Goal: Find specific page/section: Locate a particular part of the current website

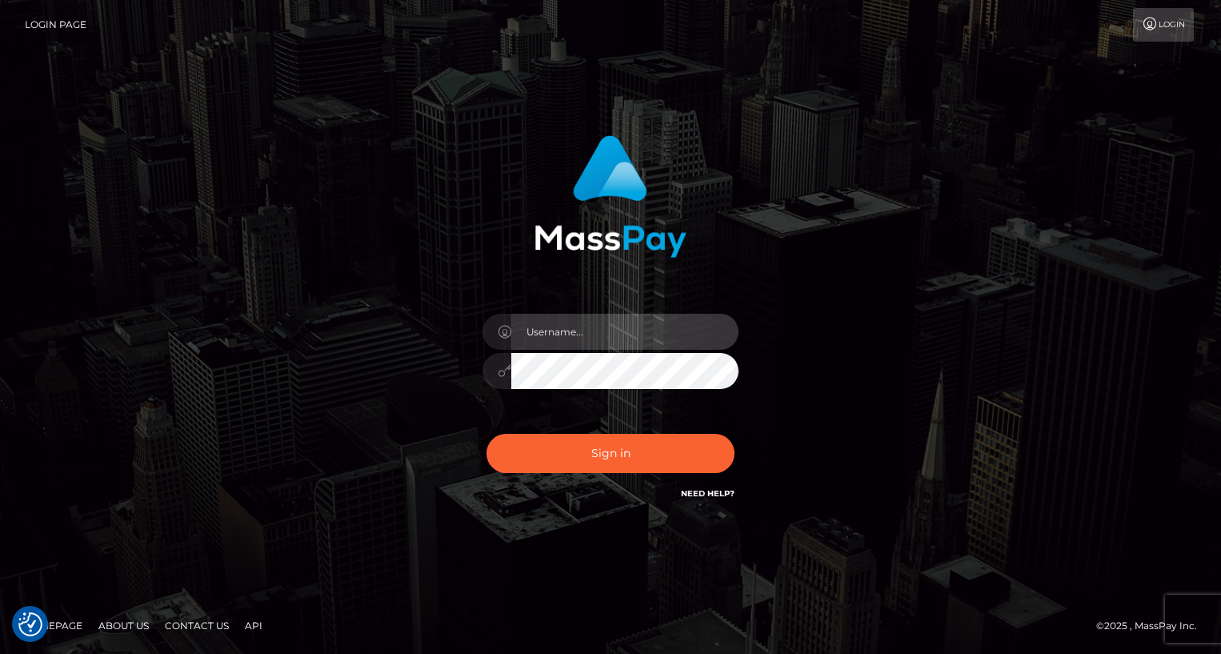
click at [578, 343] on input "text" at bounding box center [624, 332] width 227 height 36
type input "oli.fanvue"
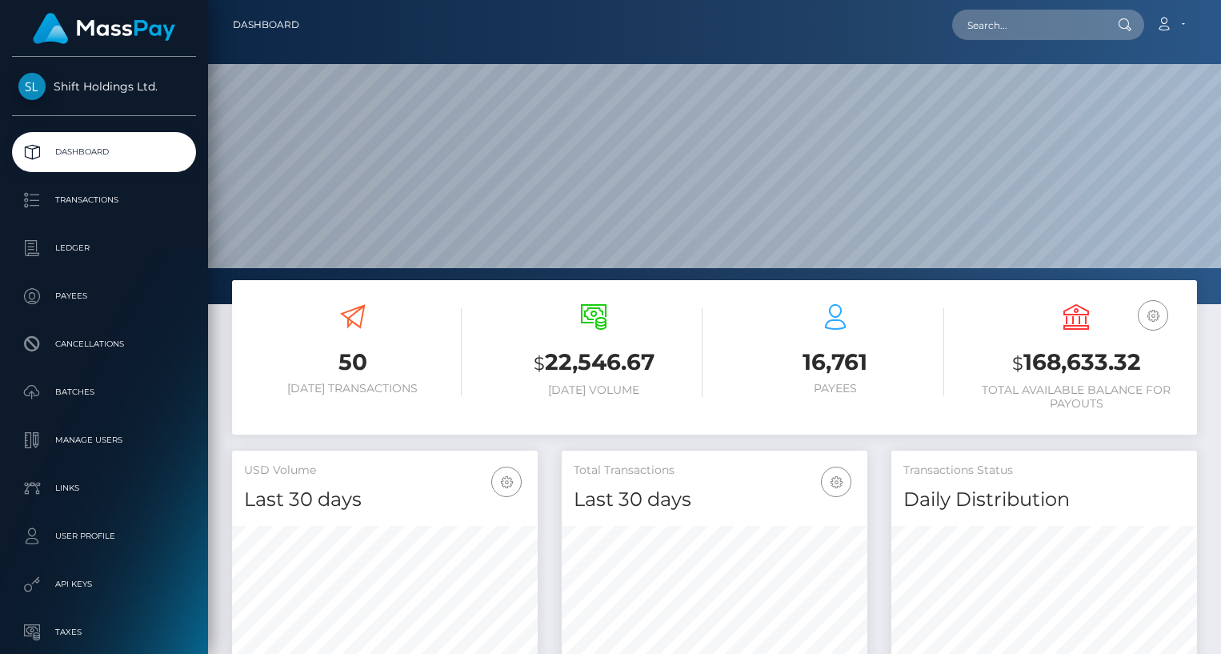
scroll to position [283, 306]
click at [1008, 17] on input "text" at bounding box center [1027, 25] width 150 height 30
paste input "72e7319c-1ad4-4cbb-9788-940ef12f1004"
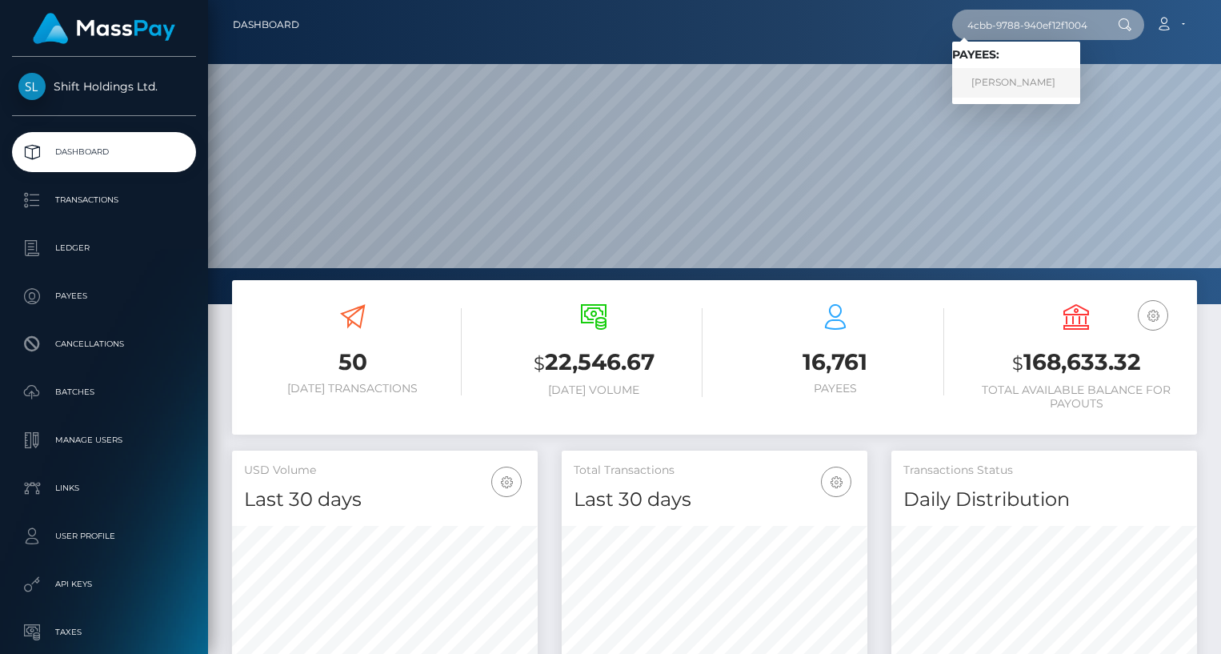
type input "72e7319c-1ad4-4cbb-9788-940ef12f1004"
click at [1049, 78] on link "ZACHERY TODD FITZGERALD" at bounding box center [1016, 83] width 128 height 30
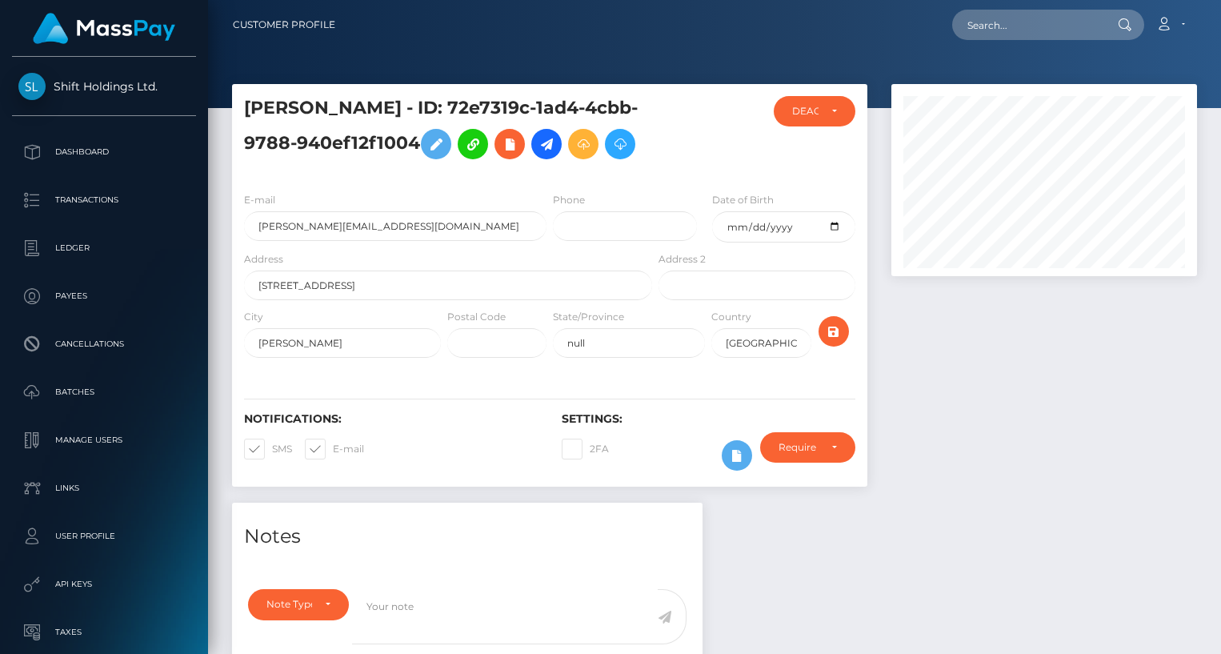
scroll to position [192, 306]
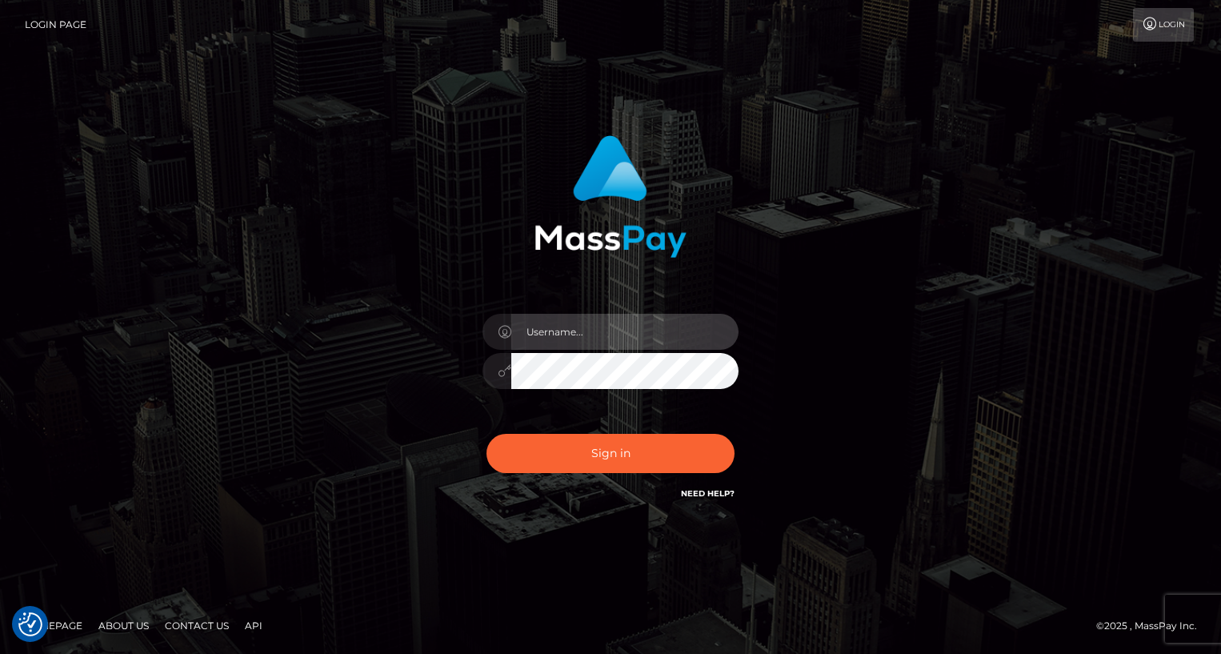
click at [582, 334] on input "text" at bounding box center [624, 332] width 227 height 36
type input "oli.fanvue"
click at [572, 332] on input "text" at bounding box center [624, 332] width 227 height 36
type input "oli.fanvue"
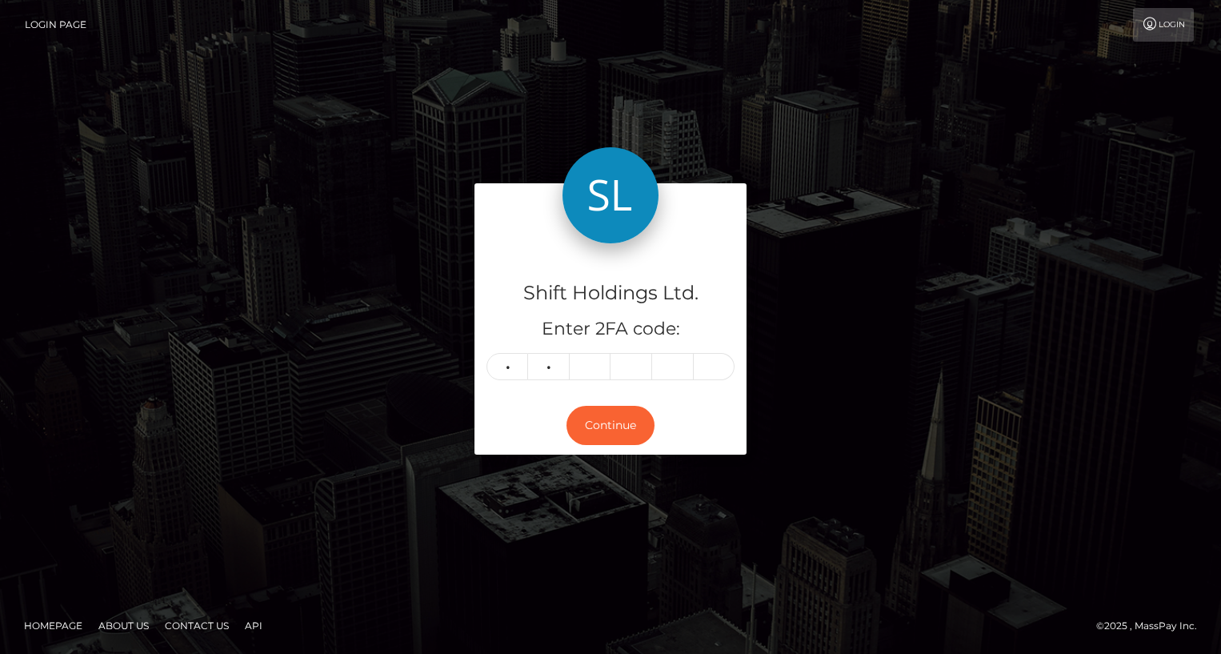
type input "5"
type input "9"
type input "5"
type input "2"
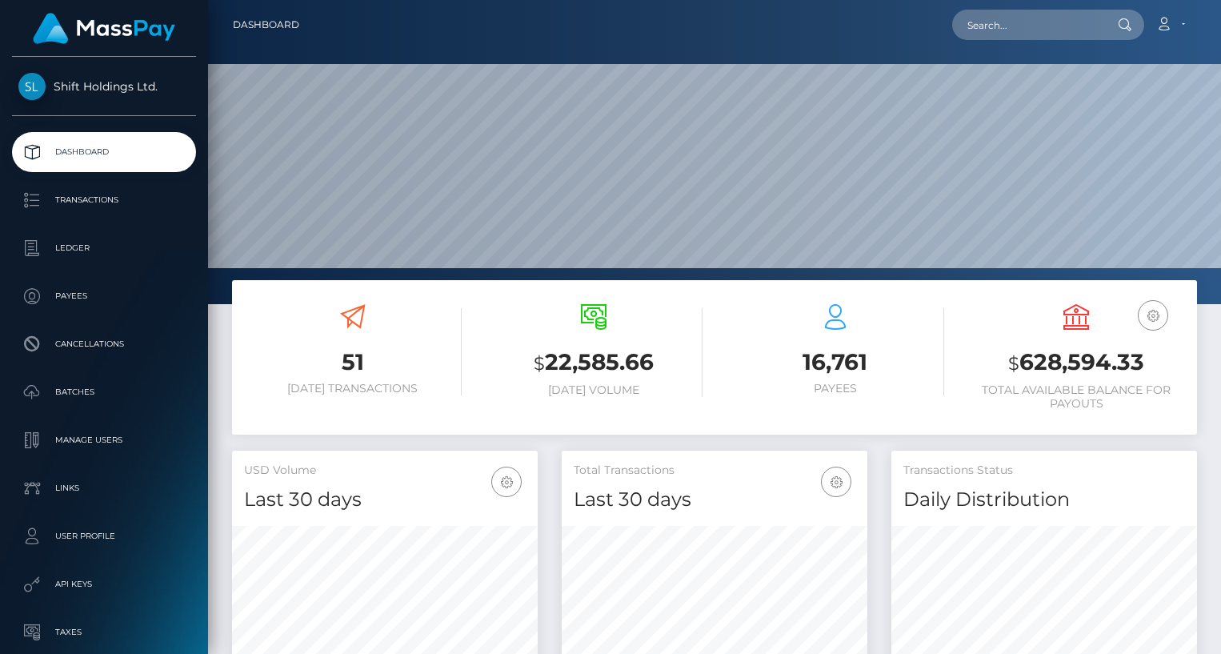
scroll to position [283, 306]
click at [1020, 30] on input "text" at bounding box center [1027, 25] width 150 height 30
paste input "goviralexperts@gmail.com"
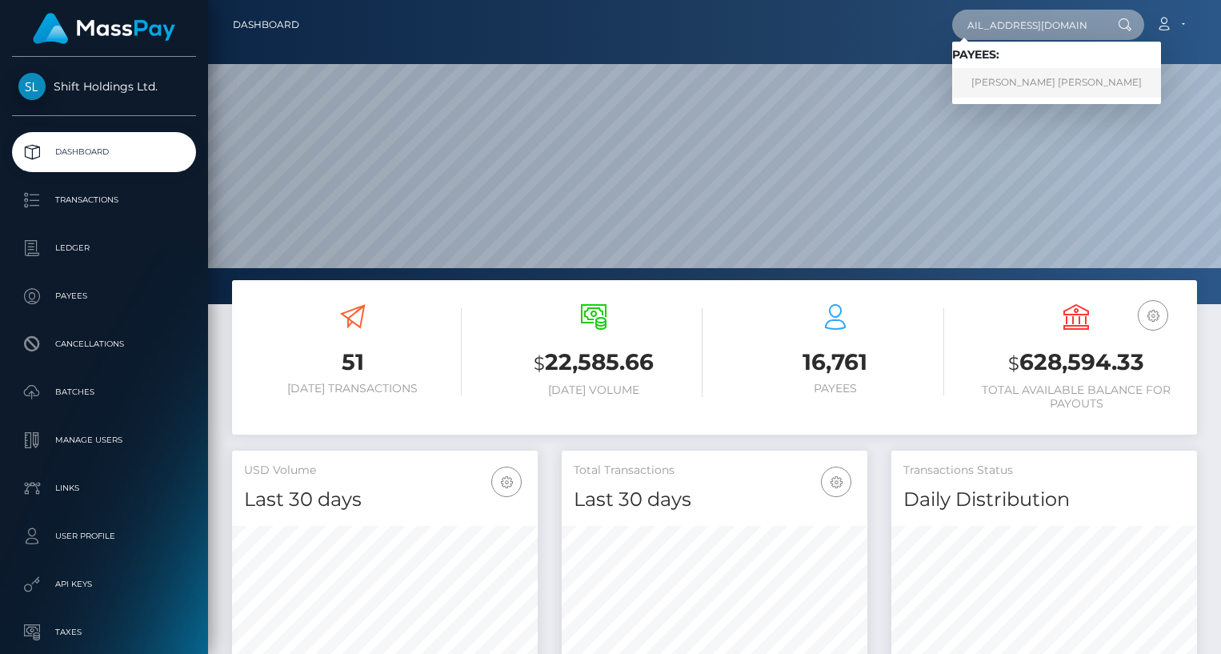
type input "goviralexperts@gmail.com"
click at [1016, 84] on link "AMANDA SKYE HAMILTON" at bounding box center [1056, 83] width 209 height 30
